Goal: Task Accomplishment & Management: Complete application form

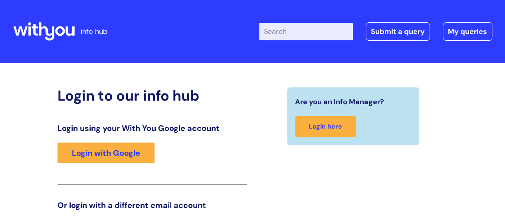
click at [306, 30] on input "Enter your search term here..." at bounding box center [306, 32] width 94 height 18
type input "p"
click at [396, 33] on link "Submit a query" at bounding box center [398, 31] width 64 height 18
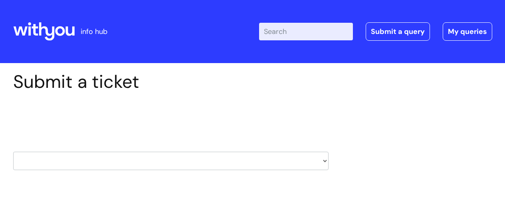
scroll to position [80, 0]
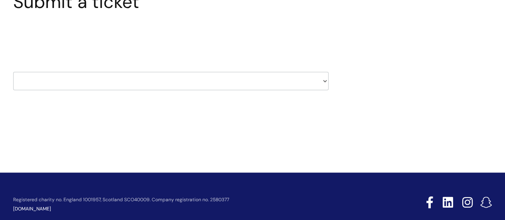
click at [325, 82] on select "HR / People IT and Support Clinical Drug Alerts Finance Accounts Data Support T…" at bounding box center [170, 81] width 315 height 18
select select "hr_/_people"
click at [13, 72] on select "HR / People IT and Support Clinical Drug Alerts Finance Accounts Data Support T…" at bounding box center [170, 81] width 315 height 18
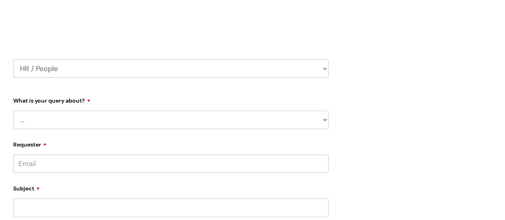
scroll to position [120, 0]
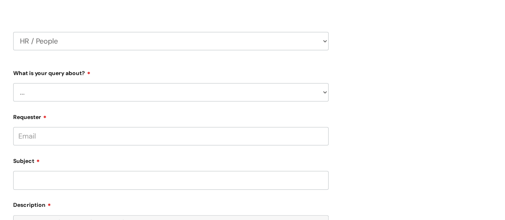
click at [325, 93] on select "... Absence Query Holiday Query Employee change request General HR Query iTrent…" at bounding box center [170, 92] width 315 height 18
select select "Pay Query"
click at [13, 83] on select "... Absence Query Holiday Query Employee change request General HR Query iTrent…" at bounding box center [170, 92] width 315 height 18
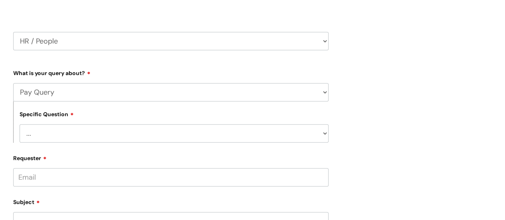
click at [324, 131] on select "... I don’t understand my payslip I think I have been overpaid I think I have b…" at bounding box center [174, 133] width 309 height 18
select select "Other payslip query"
click at [20, 125] on select "... I don’t understand my payslip I think I have been overpaid I think I have b…" at bounding box center [174, 133] width 309 height 18
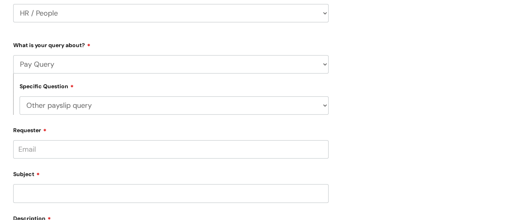
scroll to position [160, 0]
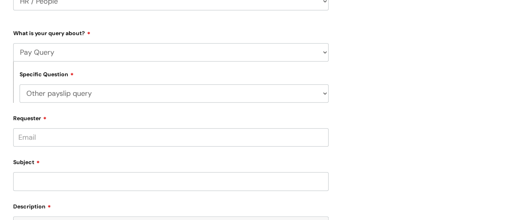
click at [56, 136] on input "Requester" at bounding box center [170, 137] width 315 height 18
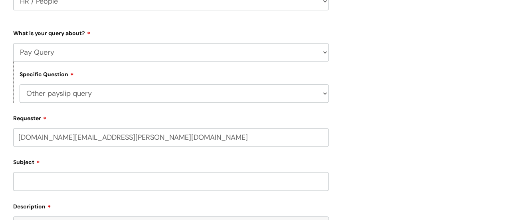
type input "vivien.hughes@wearewithyou.org.uk"
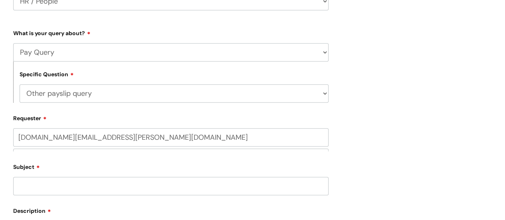
click at [52, 181] on div "Subject" at bounding box center [170, 178] width 315 height 36
click at [62, 169] on input "text" at bounding box center [170, 168] width 315 height 18
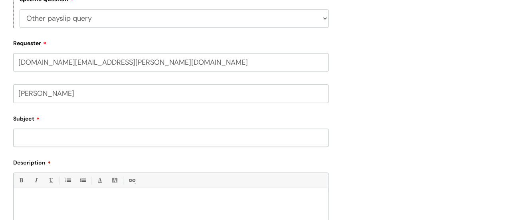
scroll to position [239, 0]
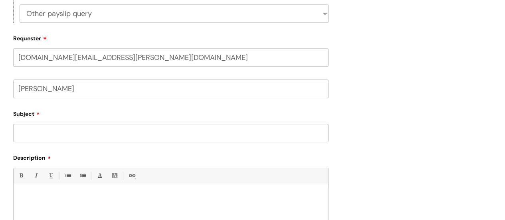
type input "Viv Hughes"
click at [25, 138] on input "Subject" at bounding box center [170, 133] width 315 height 18
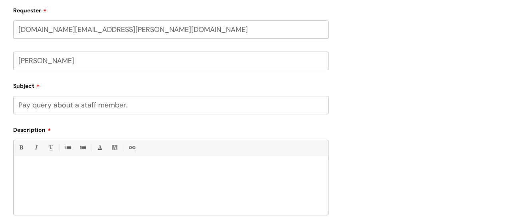
scroll to position [279, 0]
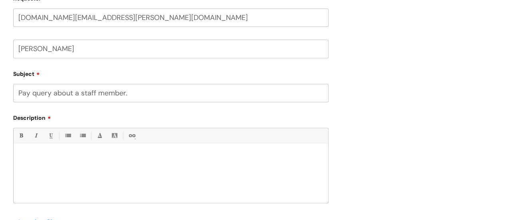
type input "Pay query about a staff member."
click at [21, 154] on p at bounding box center [171, 157] width 303 height 7
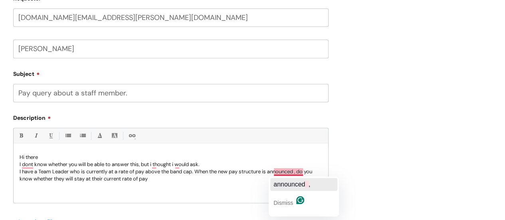
click at [290, 181] on span "announced" at bounding box center [289, 184] width 32 height 7
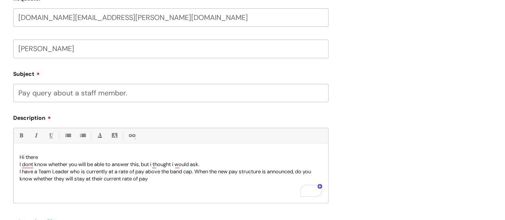
click at [54, 179] on p "I have a Team Leader who is currently at a rate of pay above the band cap. When…" at bounding box center [171, 175] width 303 height 14
click at [119, 184] on p "they will stay at their current rate of pay" at bounding box center [171, 185] width 303 height 7
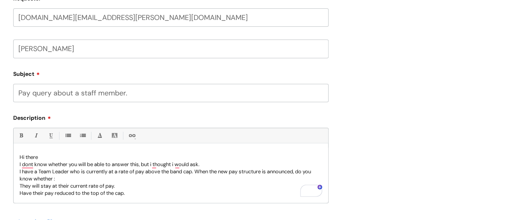
scroll to position [1, 0]
click at [112, 199] on p "Receive any cost of living increases." at bounding box center [171, 199] width 303 height 7
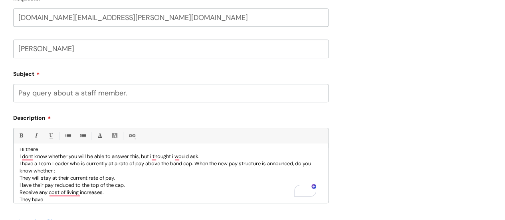
click at [58, 200] on p "They have" at bounding box center [171, 199] width 303 height 7
click at [365, 172] on div "Submit a ticket Select issue type HR / People IT and Support Clinical Drug Aler…" at bounding box center [252, 35] width 491 height 487
click at [94, 199] on p "They have 12+ years of service" at bounding box center [171, 199] width 303 height 7
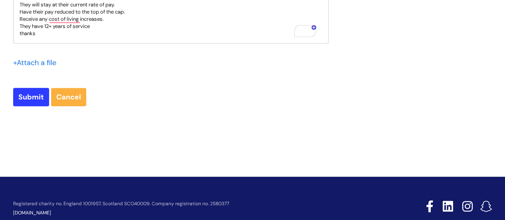
scroll to position [359, 0]
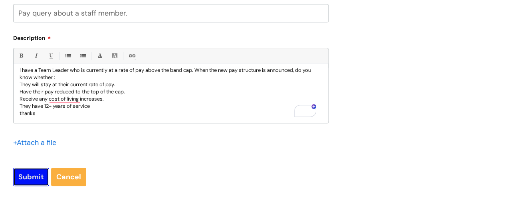
click at [29, 177] on input "Submit" at bounding box center [31, 177] width 36 height 18
type input "Please Wait..."
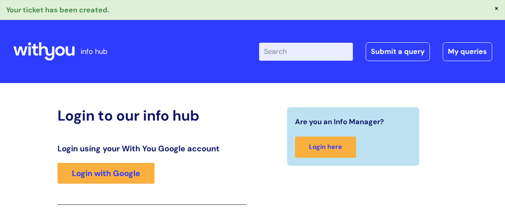
scroll to position [141, 0]
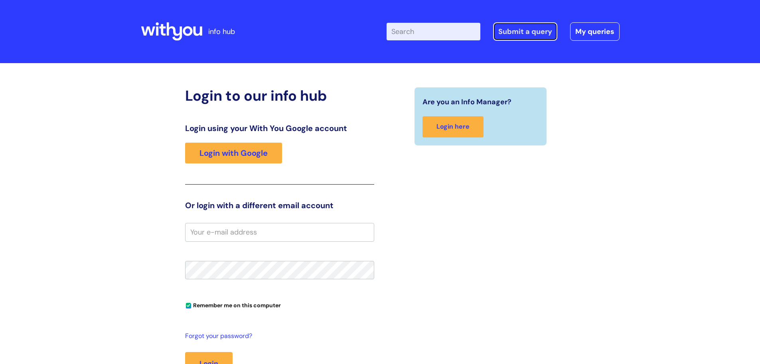
click at [530, 28] on link "Submit a query" at bounding box center [525, 31] width 64 height 18
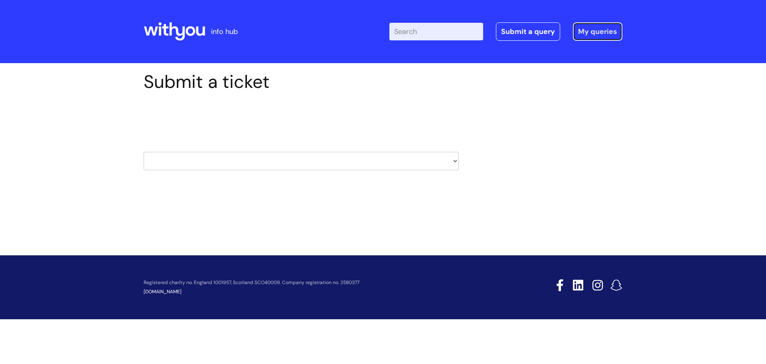
click at [593, 29] on link "My queries" at bounding box center [597, 31] width 49 height 18
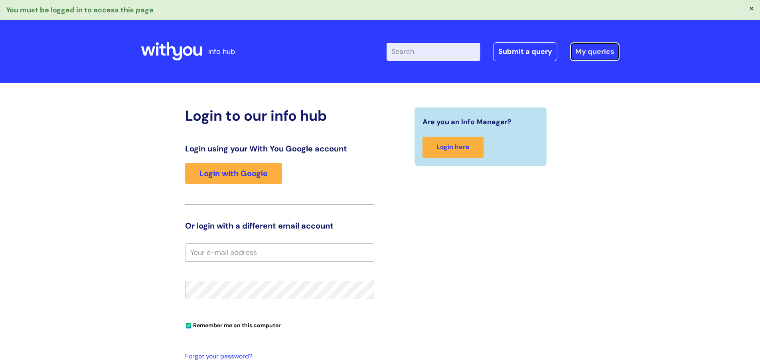
click at [595, 53] on link "My queries" at bounding box center [594, 51] width 49 height 18
click at [589, 52] on link "My queries" at bounding box center [594, 51] width 49 height 18
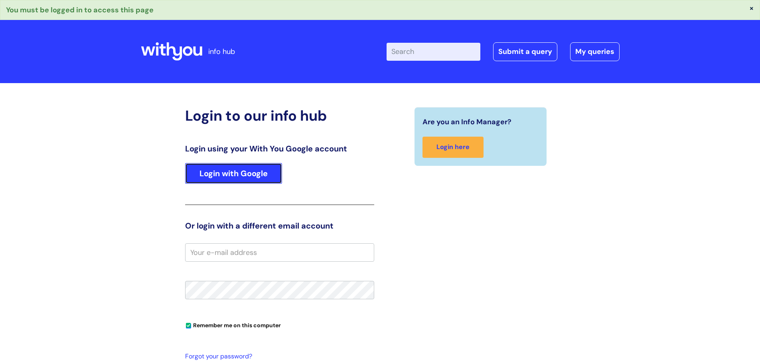
click at [245, 173] on link "Login with Google" at bounding box center [233, 173] width 97 height 21
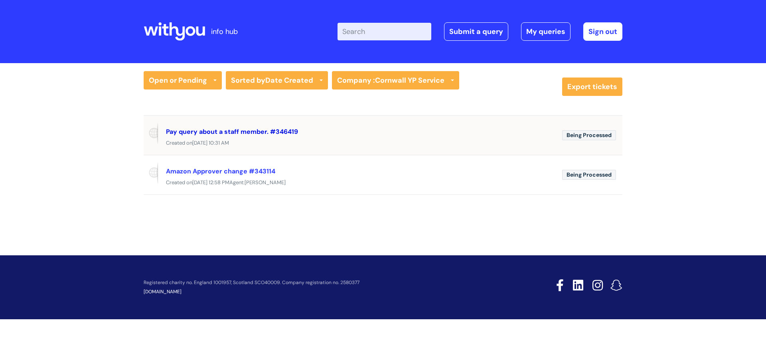
click at [209, 134] on link "Pay query about a staff member. #346419" at bounding box center [232, 131] width 132 height 8
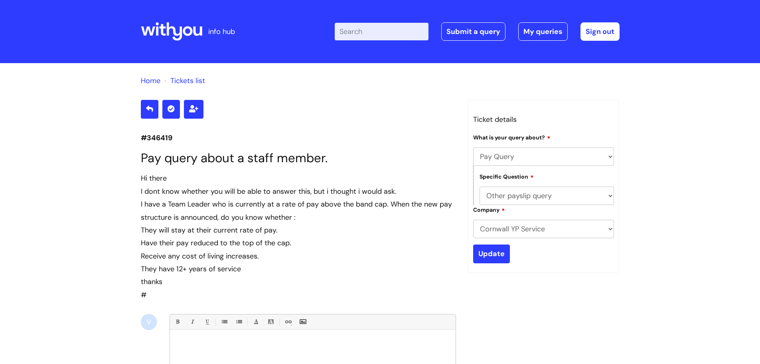
select select "Pay Query"
select select "Other payslip query"
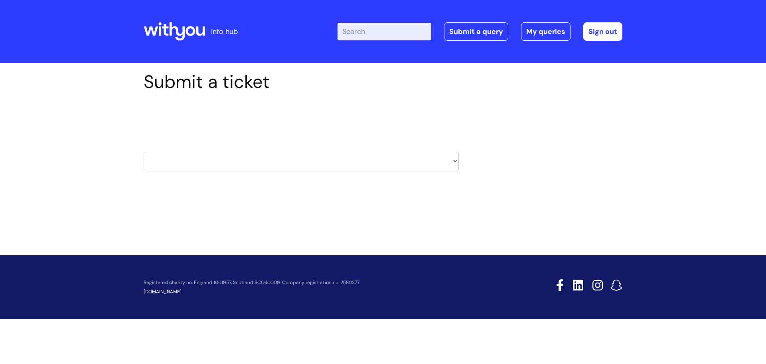
click at [455, 162] on select "HR / People IT and Support Clinical Drug Alerts Finance Accounts Data Support T…" at bounding box center [301, 161] width 315 height 18
select select "payroll"
click at [144, 152] on select "HR / People IT and Support Clinical Drug Alerts Finance Accounts Data Support T…" at bounding box center [301, 161] width 315 height 18
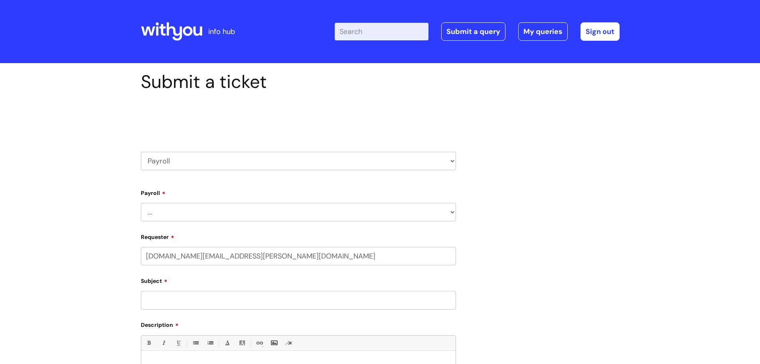
select select "80004286536"
click at [453, 212] on select "... New Hires bank details/starter checklist forms Payroll queries Receiving in…" at bounding box center [298, 212] width 315 height 18
select select "Payroll queries"
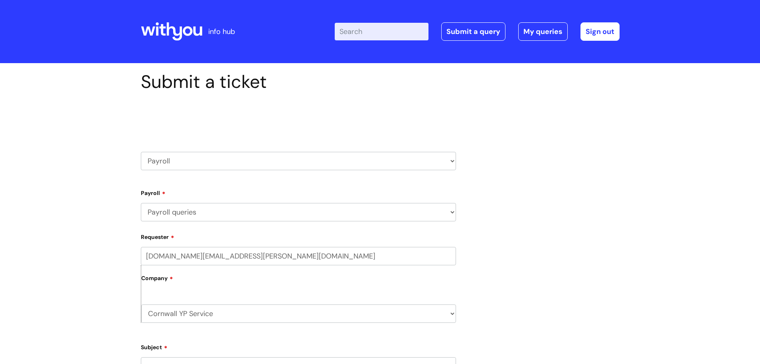
click at [141, 203] on select "... New Hires bank details/starter checklist forms Payroll queries Receiving in…" at bounding box center [298, 212] width 315 height 18
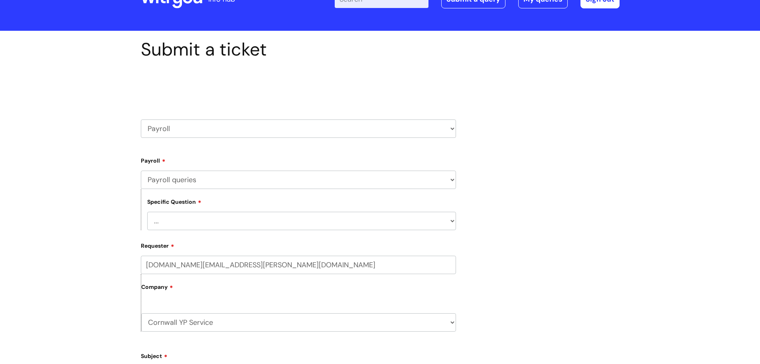
scroll to position [80, 0]
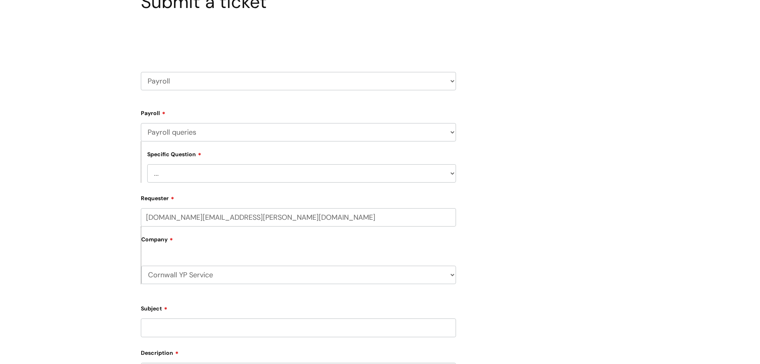
click at [452, 173] on select "... Changes queries Timesheet queries Salary and absence queries" at bounding box center [301, 173] width 309 height 18
select select "Salary and absence queries"
click at [147, 164] on select "... Changes queries Timesheet queries Salary and absence queries" at bounding box center [301, 173] width 309 height 18
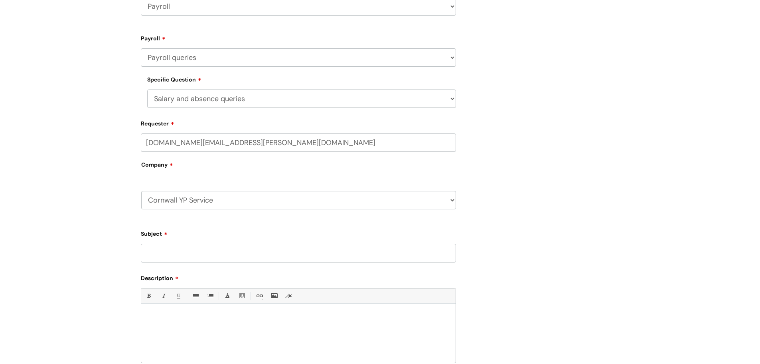
scroll to position [160, 0]
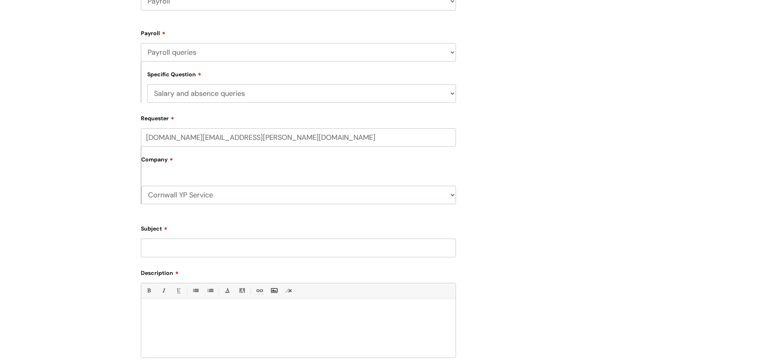
click at [168, 250] on input "Subject" at bounding box center [298, 247] width 315 height 18
type input "Staff Pay Query - new pay structure"
click at [150, 308] on p at bounding box center [298, 311] width 303 height 7
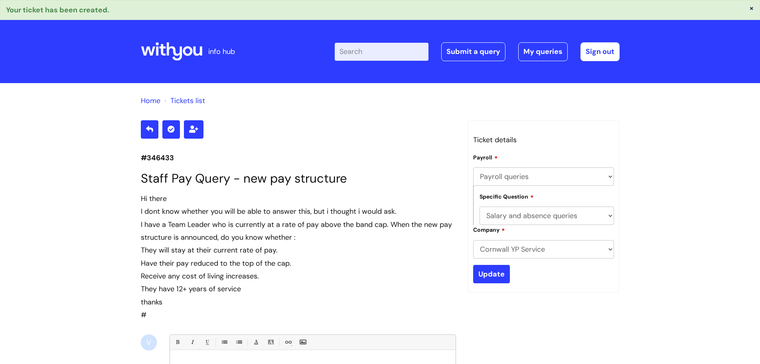
select select "Payroll queries"
select select "Salary and absence queries"
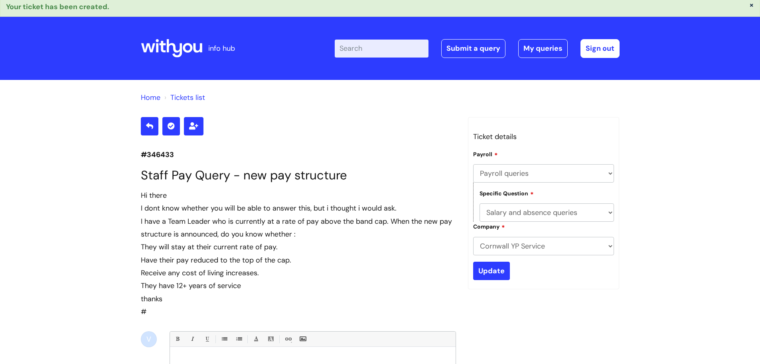
scroll to position [3, 0]
